Goal: Task Accomplishment & Management: Manage account settings

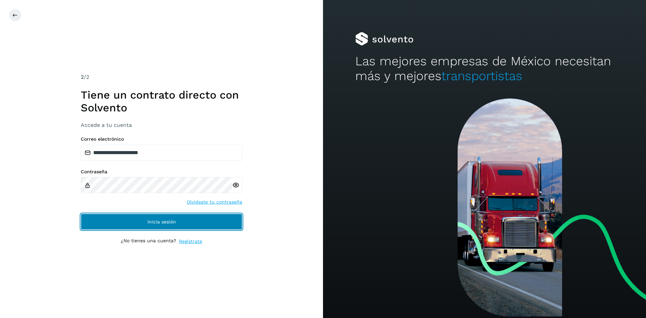
drag, startPoint x: 190, startPoint y: 222, endPoint x: 235, endPoint y: 106, distance: 124.2
click at [190, 222] on button "Inicia sesión" at bounding box center [162, 222] width 162 height 16
drag, startPoint x: 182, startPoint y: 224, endPoint x: 187, endPoint y: 221, distance: 5.1
click at [182, 224] on button "Inicia sesión" at bounding box center [162, 222] width 162 height 16
click at [175, 221] on span "Inicia sesión" at bounding box center [161, 221] width 29 height 5
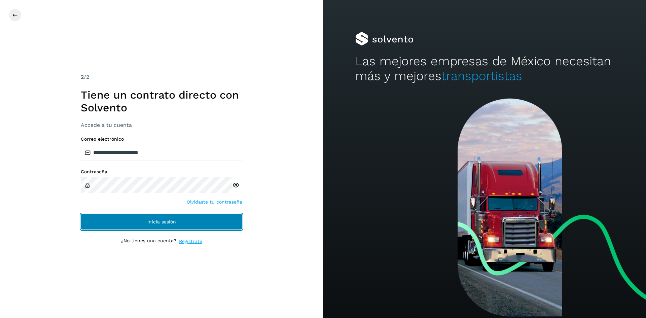
drag, startPoint x: 201, startPoint y: 217, endPoint x: 232, endPoint y: 166, distance: 60.1
click at [201, 217] on button "Inicia sesión" at bounding box center [162, 222] width 162 height 16
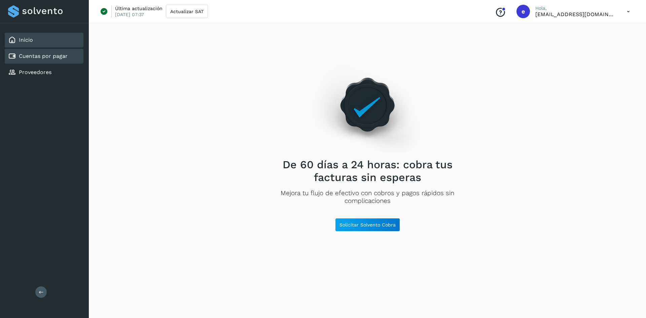
click at [46, 57] on link "Cuentas por pagar" at bounding box center [43, 56] width 49 height 6
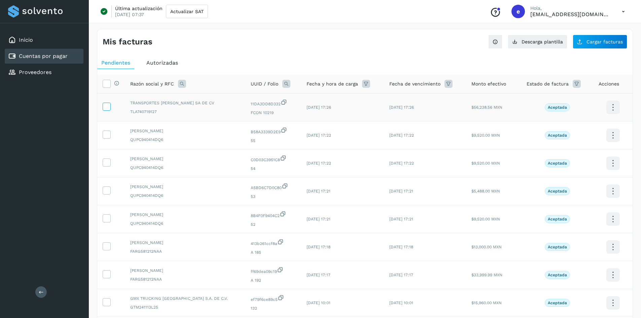
click at [108, 109] on icon at bounding box center [106, 106] width 7 height 7
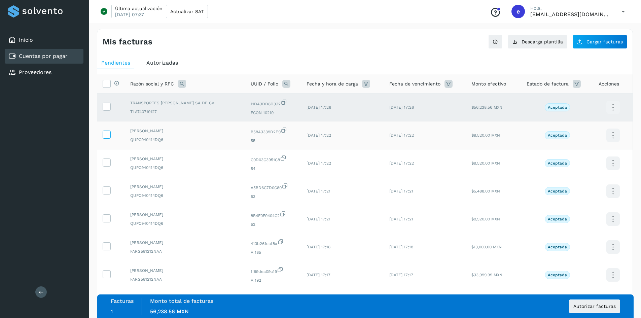
click at [108, 138] on span at bounding box center [106, 136] width 7 height 5
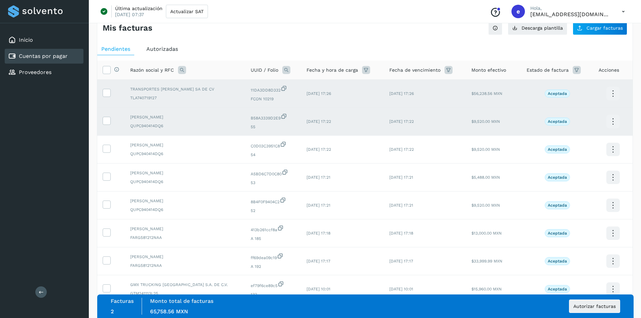
scroll to position [34, 0]
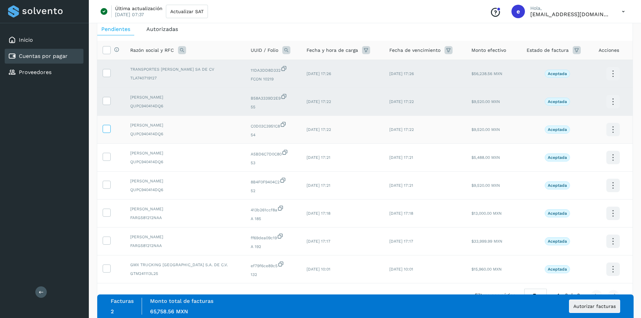
click at [109, 132] on icon at bounding box center [106, 128] width 7 height 7
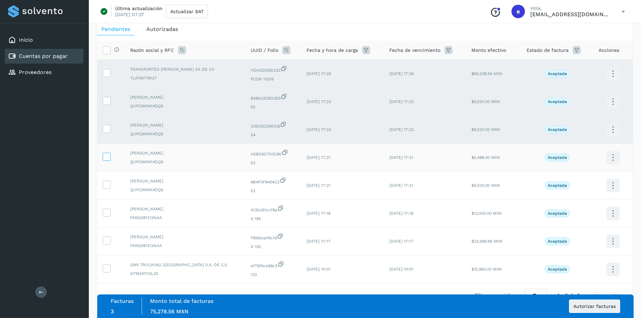
click at [106, 157] on icon at bounding box center [106, 156] width 7 height 7
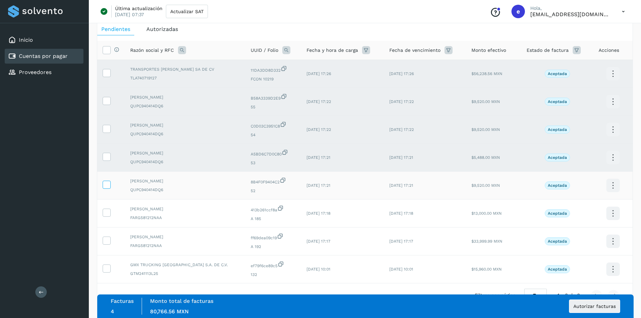
click at [106, 183] on icon at bounding box center [106, 184] width 7 height 7
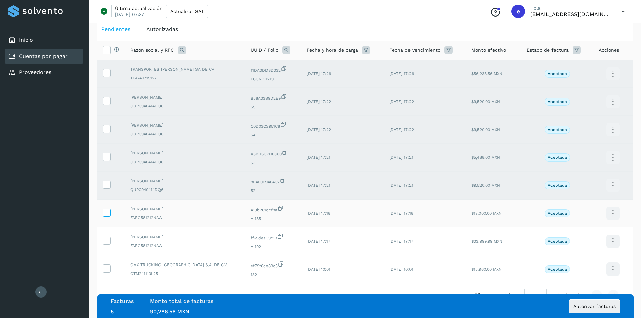
click at [108, 214] on icon at bounding box center [106, 212] width 7 height 7
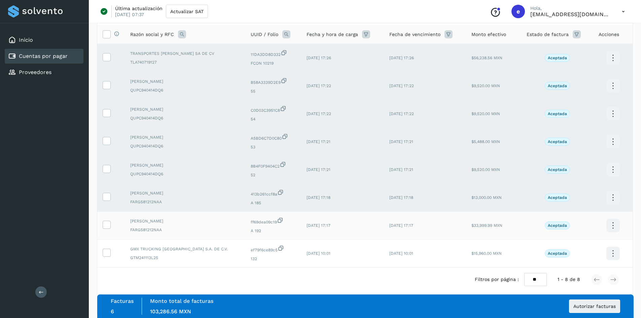
scroll to position [56, 0]
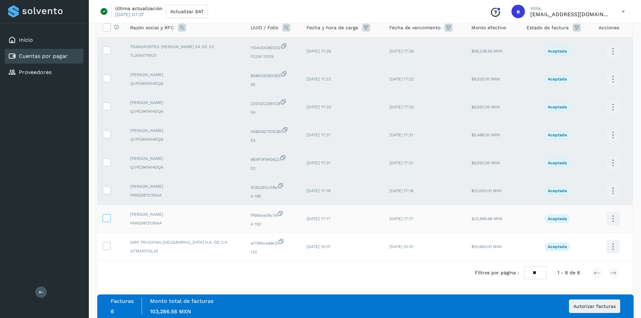
click at [108, 215] on icon at bounding box center [106, 217] width 7 height 7
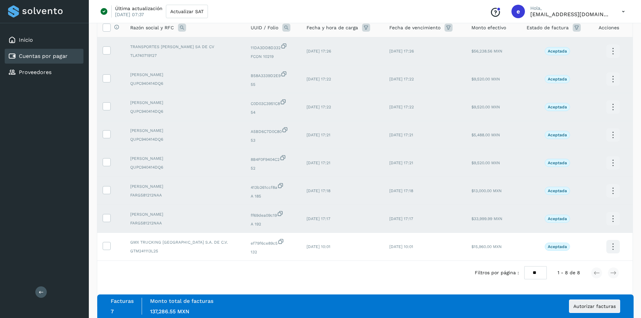
click at [111, 222] on td at bounding box center [111, 219] width 28 height 28
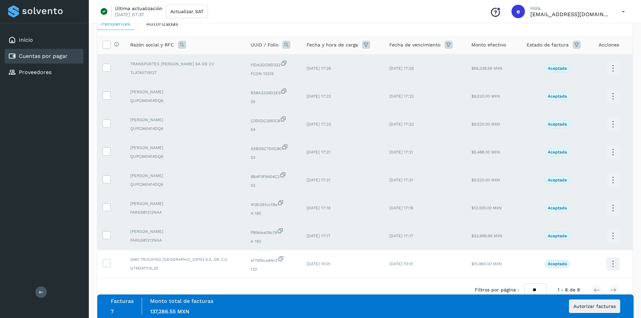
scroll to position [23, 0]
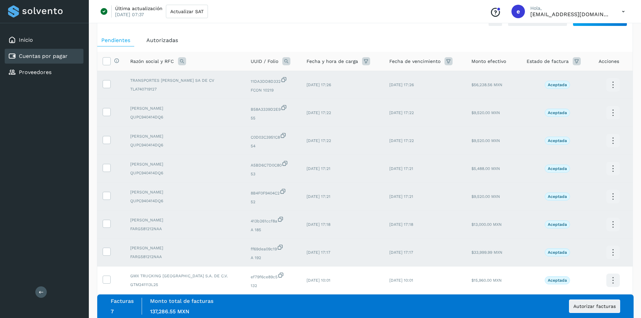
click at [260, 28] on div "Mis facturas Ver instrucciones para cargar Facturas Descarga plantilla Cargar f…" at bounding box center [365, 174] width 536 height 337
click at [593, 303] on button "Autorizar facturas" at bounding box center [594, 305] width 51 height 13
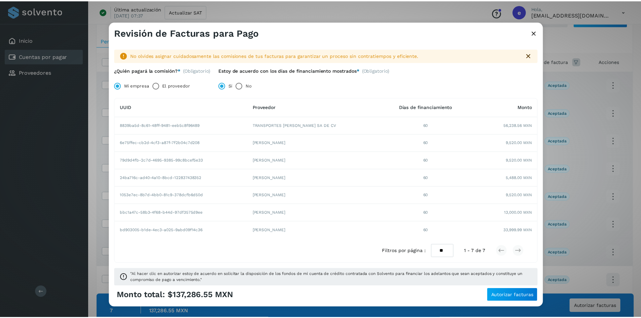
scroll to position [3, 0]
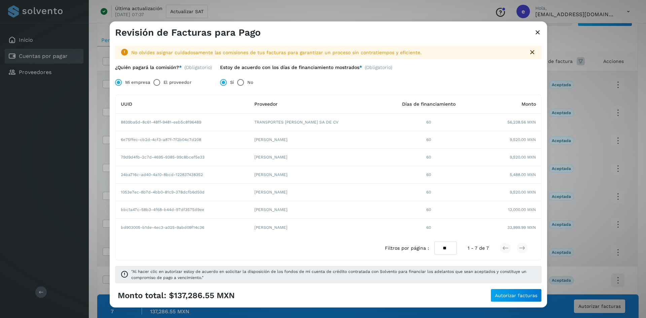
click at [443, 285] on div "No olvides asignar cuidadosamente las comisiones de tus facturas para garantiza…" at bounding box center [328, 163] width 437 height 251
click at [502, 294] on span "Autorizar facturas" at bounding box center [516, 295] width 42 height 5
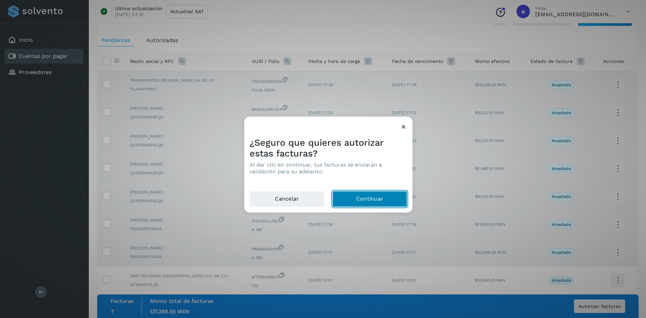
click at [381, 203] on button "Continuar" at bounding box center [369, 199] width 75 height 16
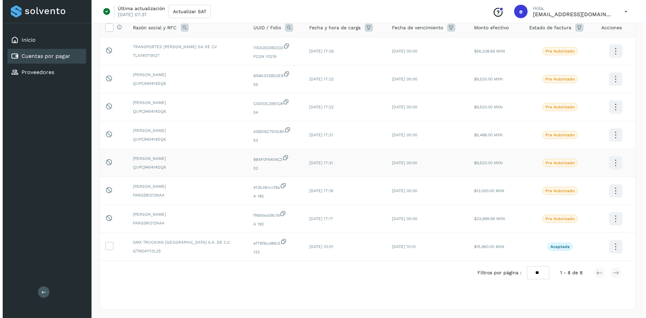
scroll to position [0, 0]
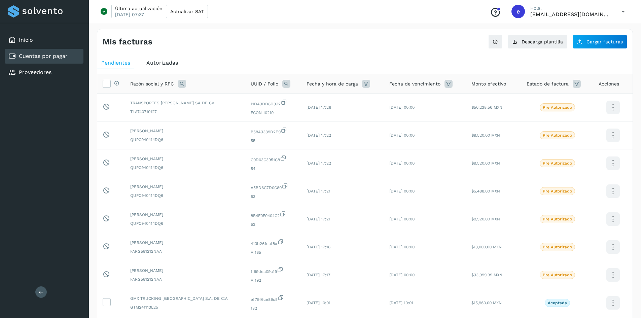
click at [622, 13] on icon at bounding box center [623, 12] width 14 height 14
click at [561, 108] on div at bounding box center [320, 159] width 641 height 318
click at [558, 108] on p "Pre Autorizado" at bounding box center [557, 107] width 29 height 5
click at [624, 11] on icon at bounding box center [623, 12] width 14 height 14
click at [599, 43] on div "Cerrar sesión" at bounding box center [590, 43] width 80 height 13
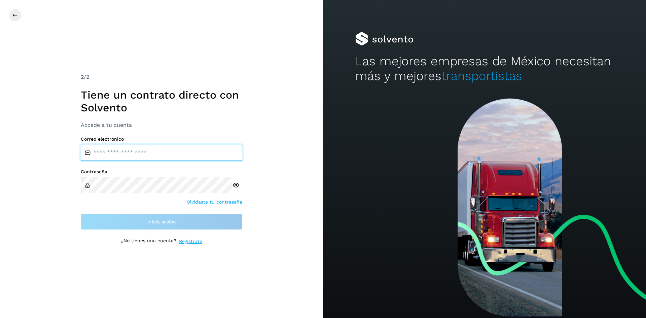
type input "**********"
